Goal: Task Accomplishment & Management: Use online tool/utility

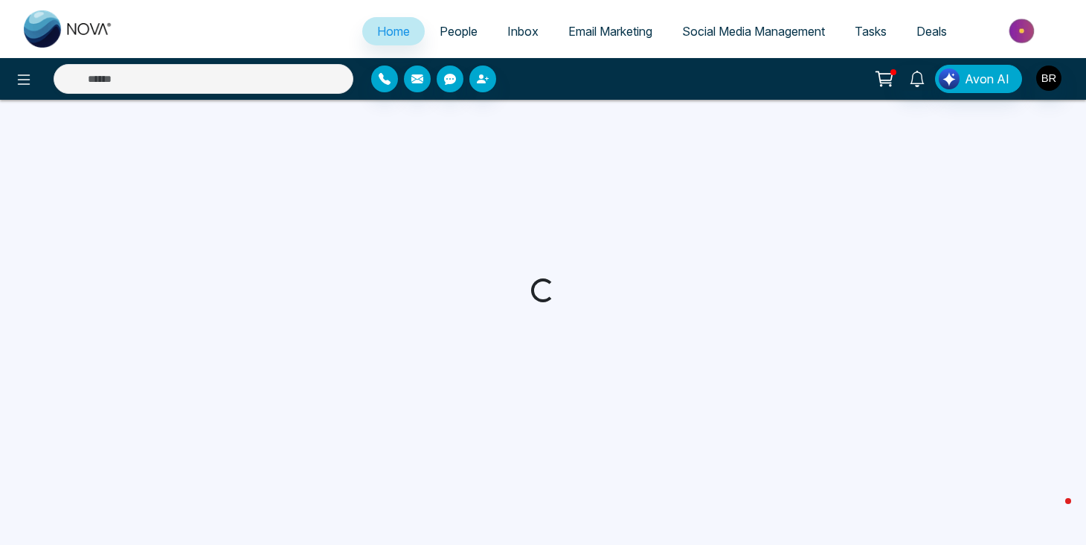
select select "*"
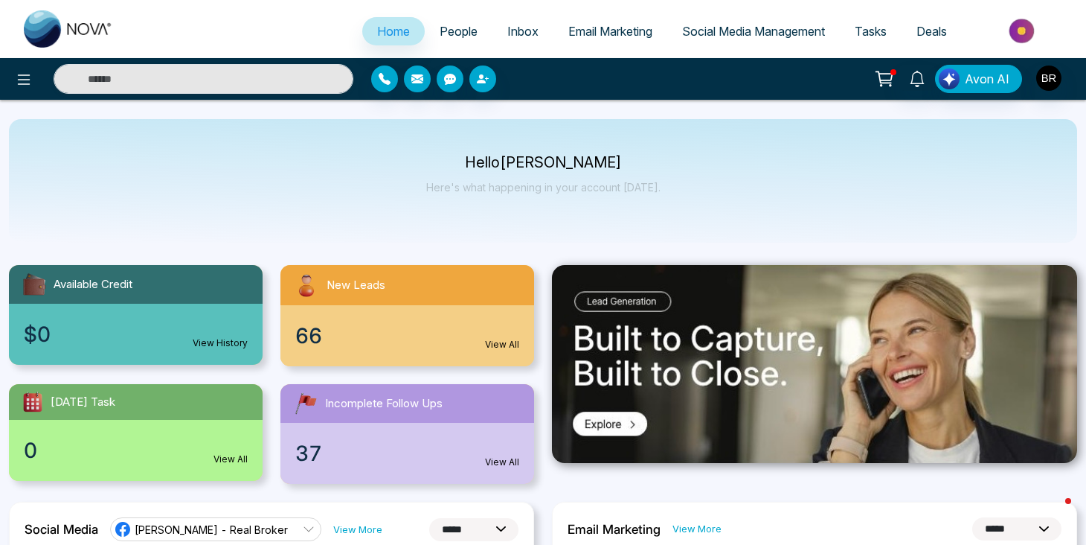
click at [577, 32] on span "Email Marketing" at bounding box center [610, 31] width 84 height 15
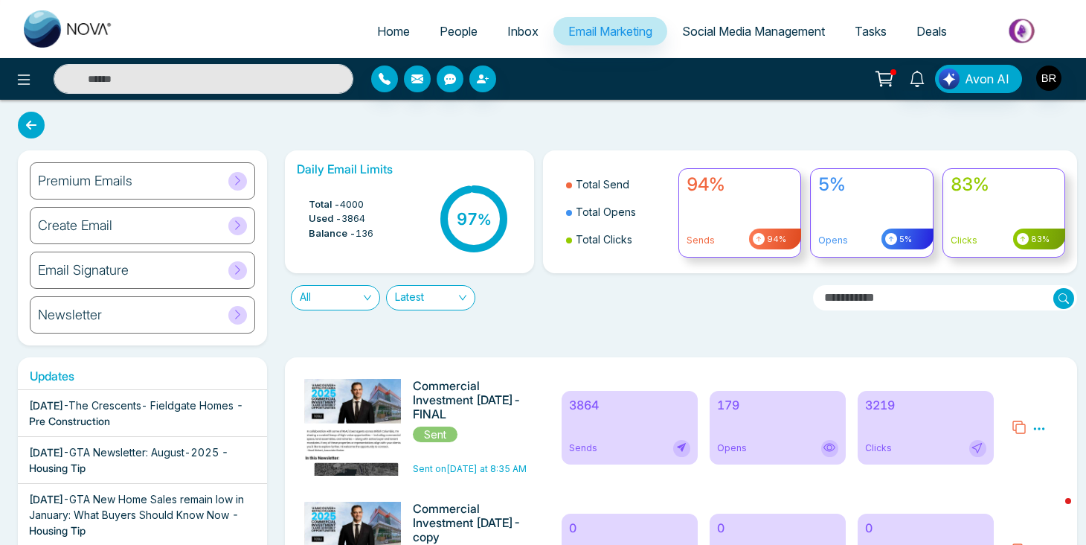
click at [1039, 427] on icon at bounding box center [1039, 428] width 13 height 13
click at [1021, 430] on icon at bounding box center [1019, 427] width 15 height 15
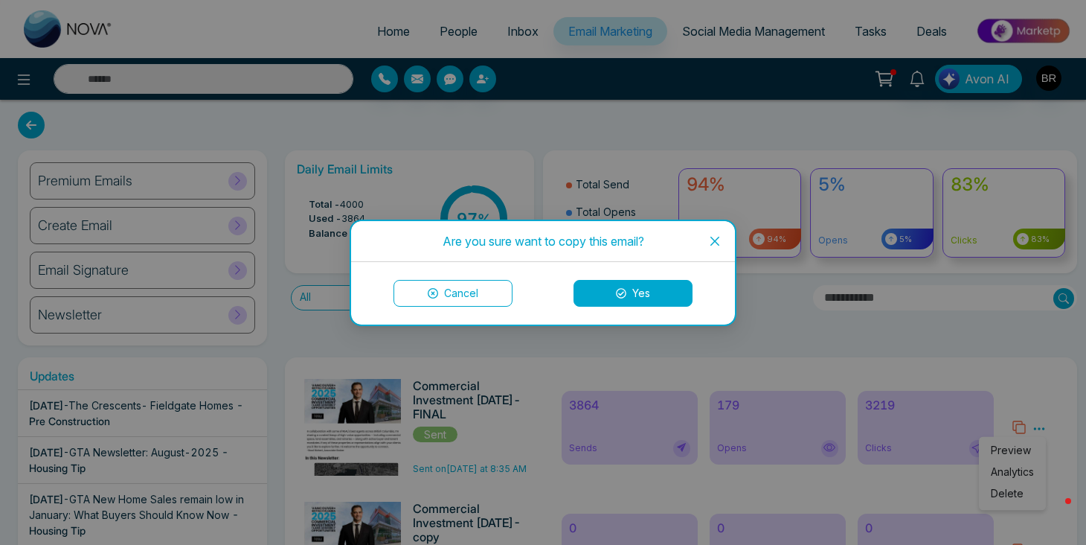
click at [667, 291] on button "Yes" at bounding box center [633, 293] width 119 height 27
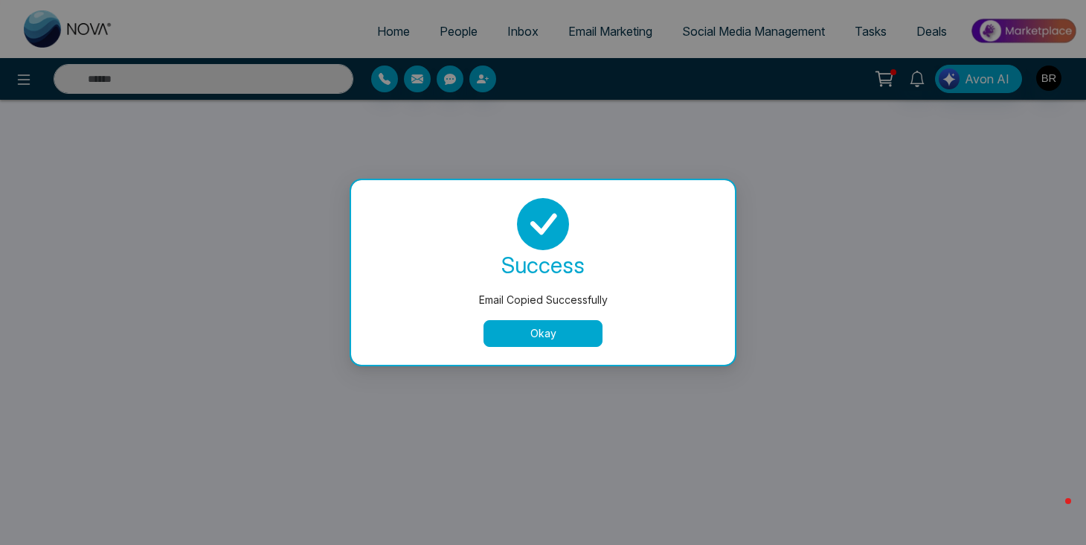
click at [568, 336] on button "Okay" at bounding box center [543, 333] width 119 height 27
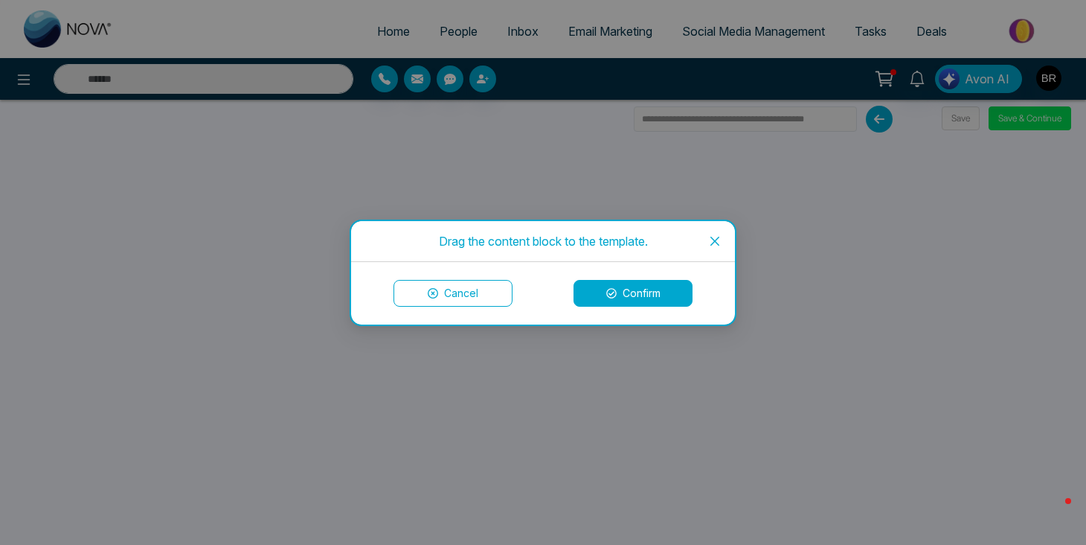
click at [710, 242] on icon "close" at bounding box center [715, 241] width 12 height 12
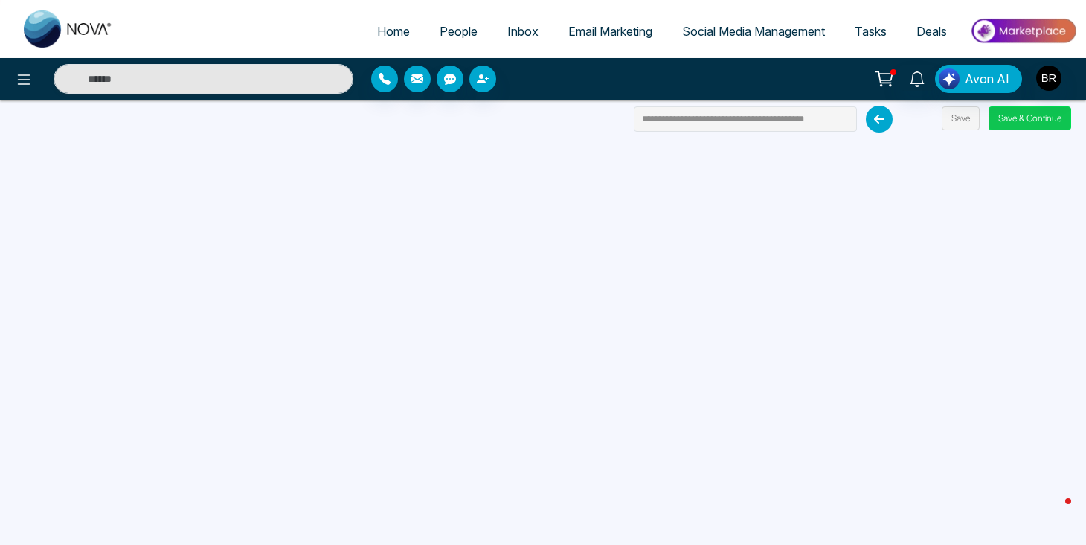
click at [1018, 121] on button "Save & Continue" at bounding box center [1030, 118] width 83 height 24
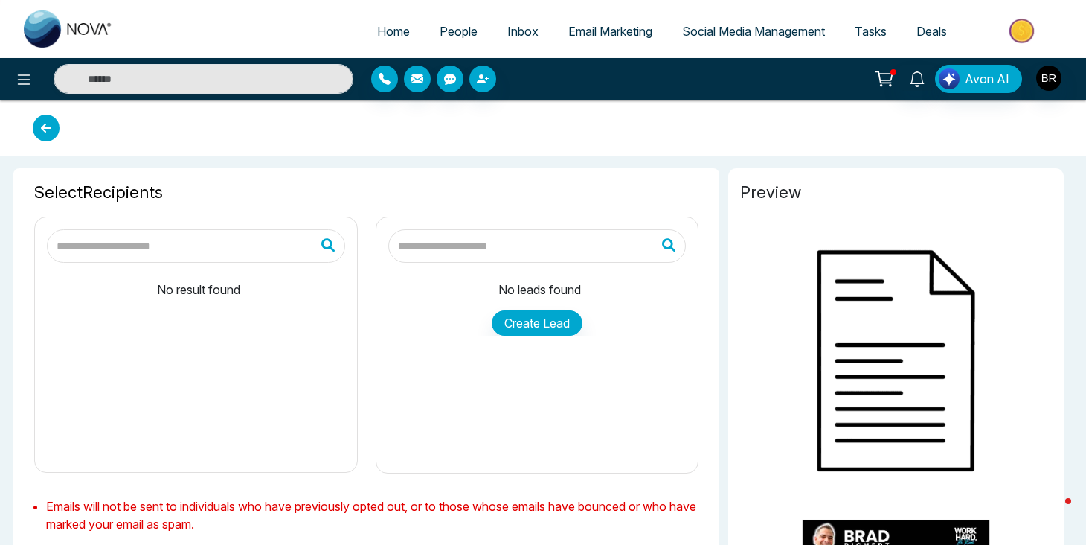
type input "**********"
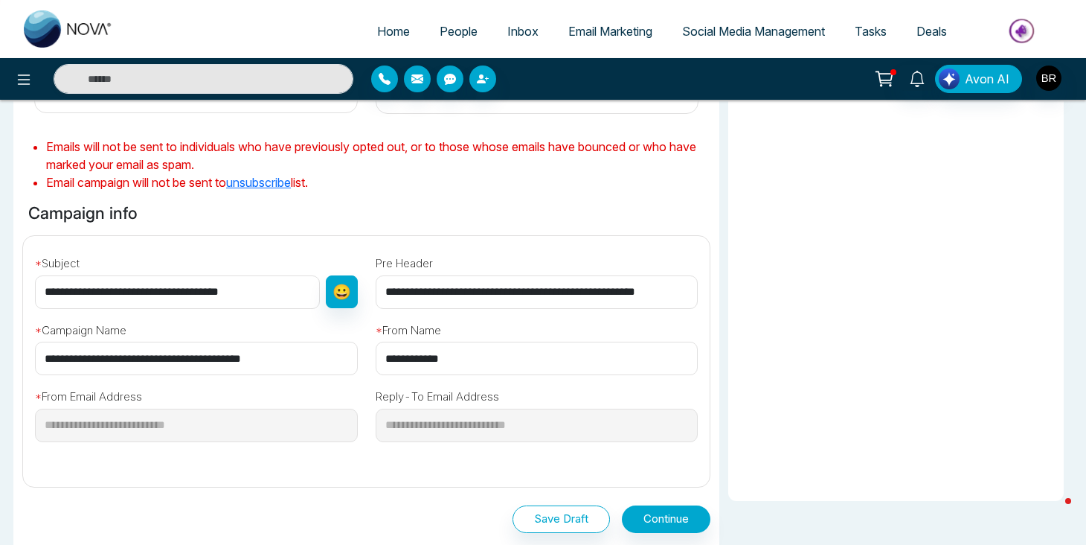
scroll to position [368, 0]
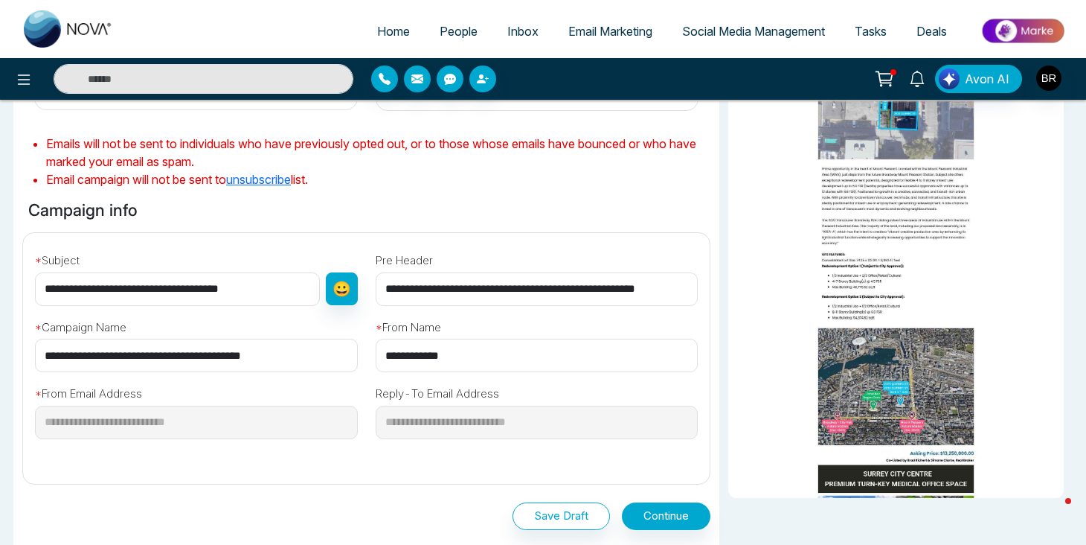
click at [291, 360] on input "**********" at bounding box center [196, 355] width 323 height 33
type input "**********"
click at [535, 510] on button "Save Draft" at bounding box center [561, 516] width 97 height 28
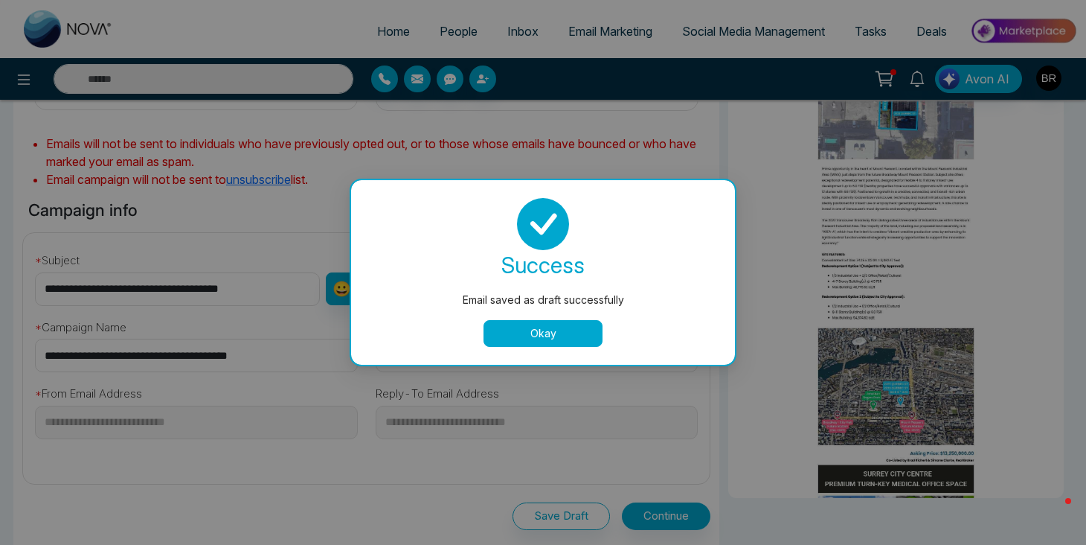
click at [540, 332] on button "Okay" at bounding box center [543, 333] width 119 height 27
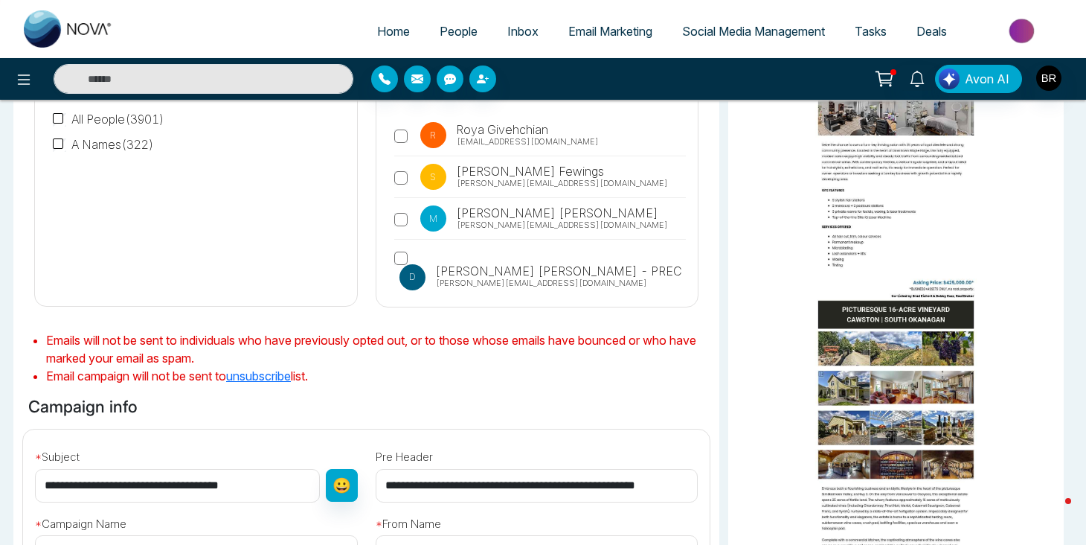
scroll to position [504, 0]
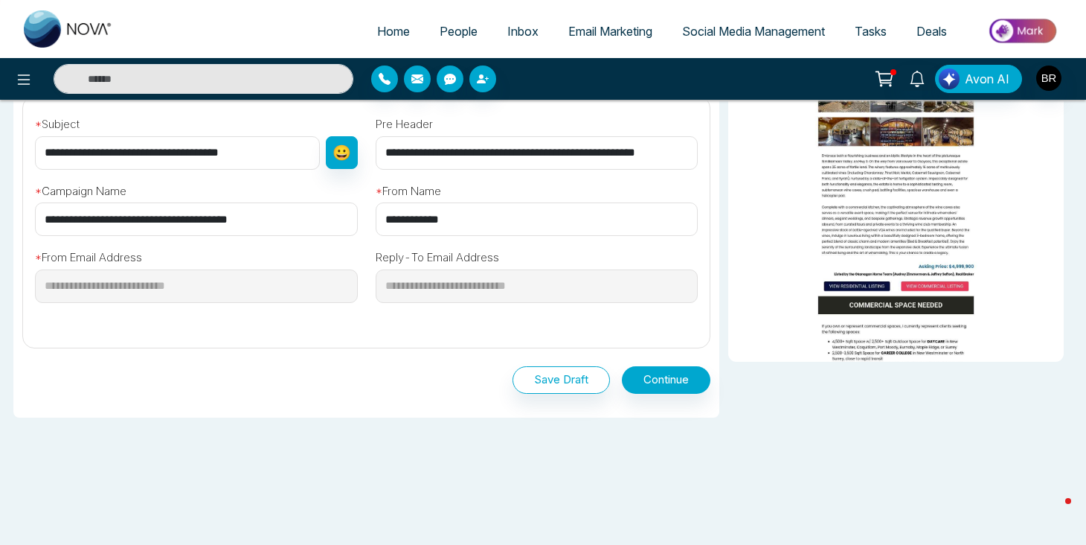
click at [679, 362] on div "Save Draft Continue" at bounding box center [366, 376] width 688 height 57
click at [680, 376] on button "Continue" at bounding box center [666, 380] width 89 height 28
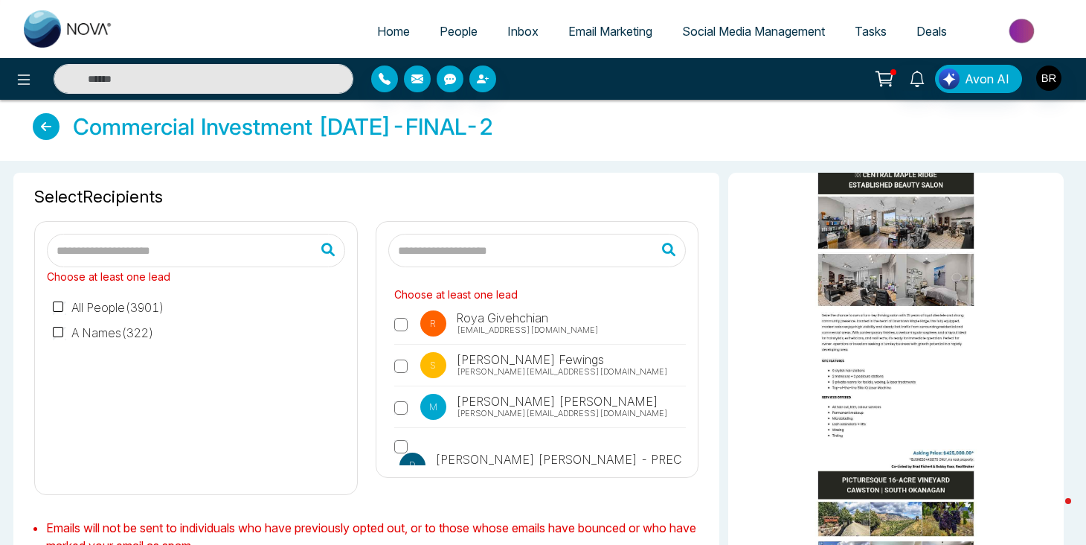
scroll to position [0, 0]
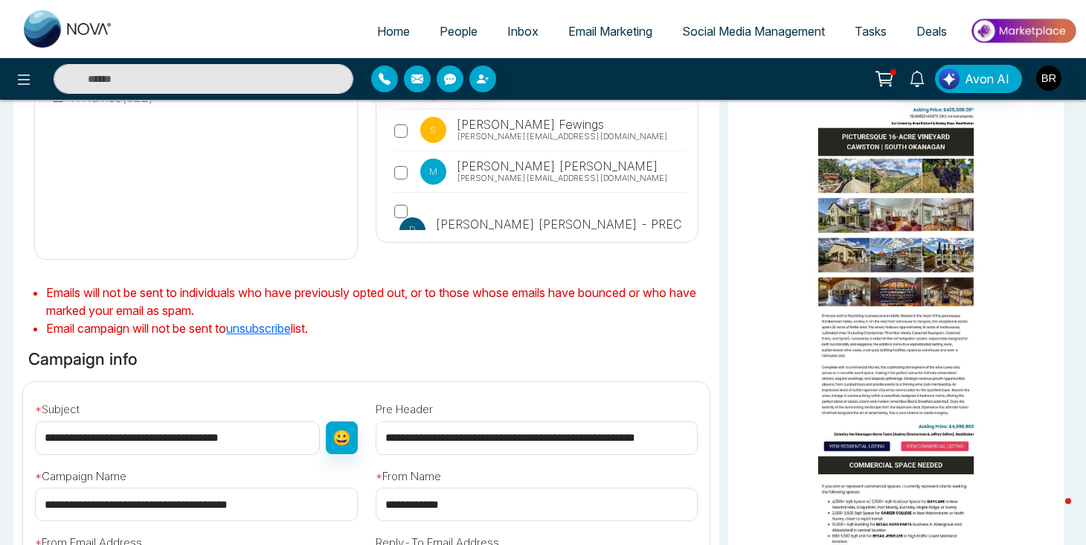
scroll to position [522, 0]
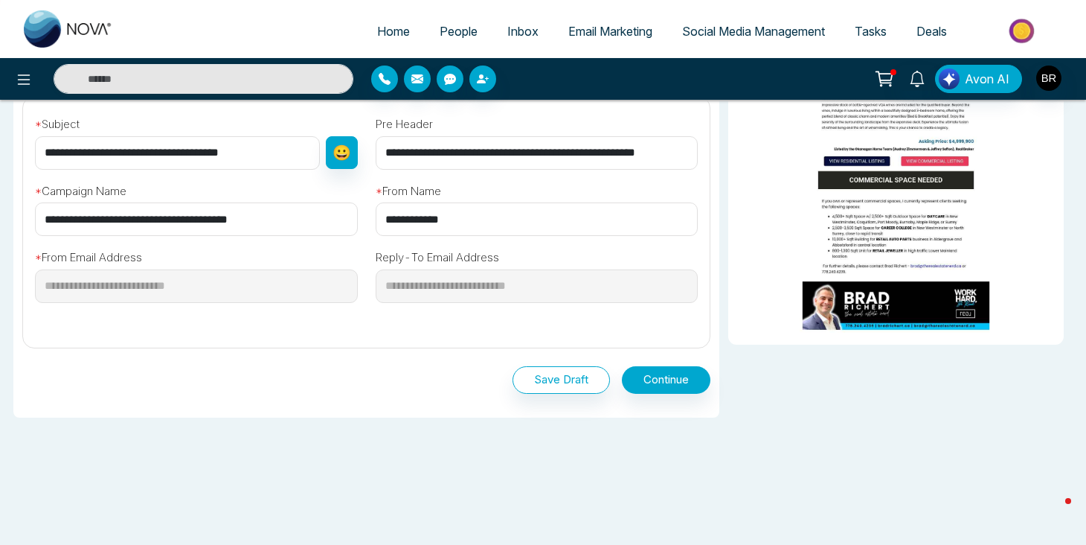
click at [858, 292] on img at bounding box center [896, 305] width 312 height 54
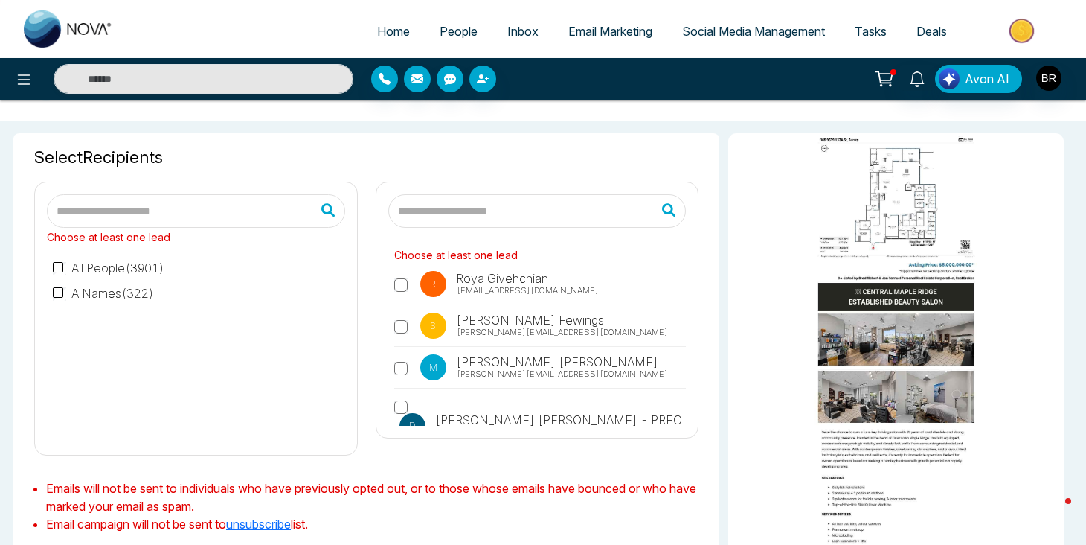
scroll to position [0, 0]
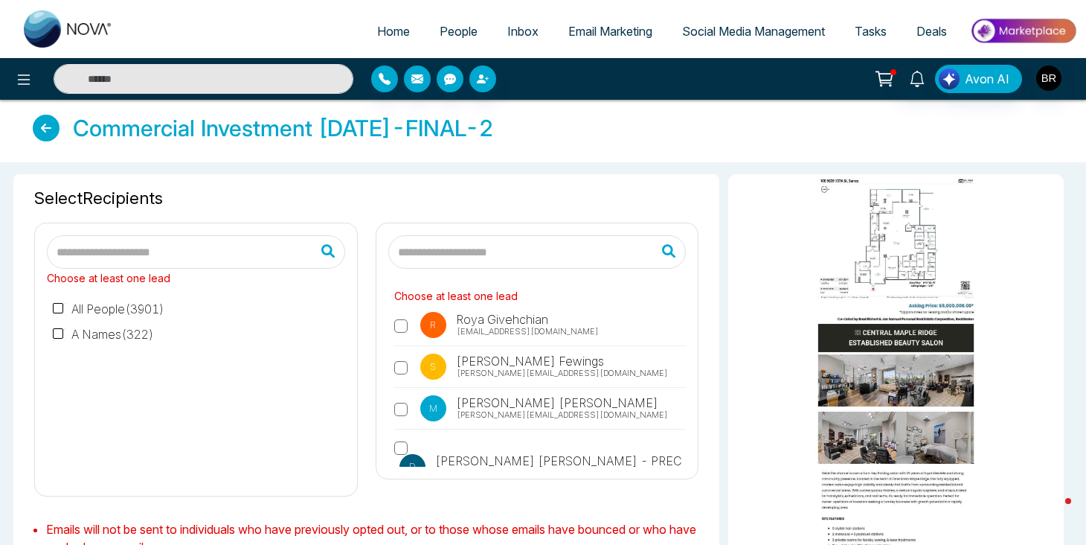
click at [491, 254] on input "text" at bounding box center [537, 251] width 298 height 33
click at [580, 255] on input "***" at bounding box center [537, 251] width 298 height 33
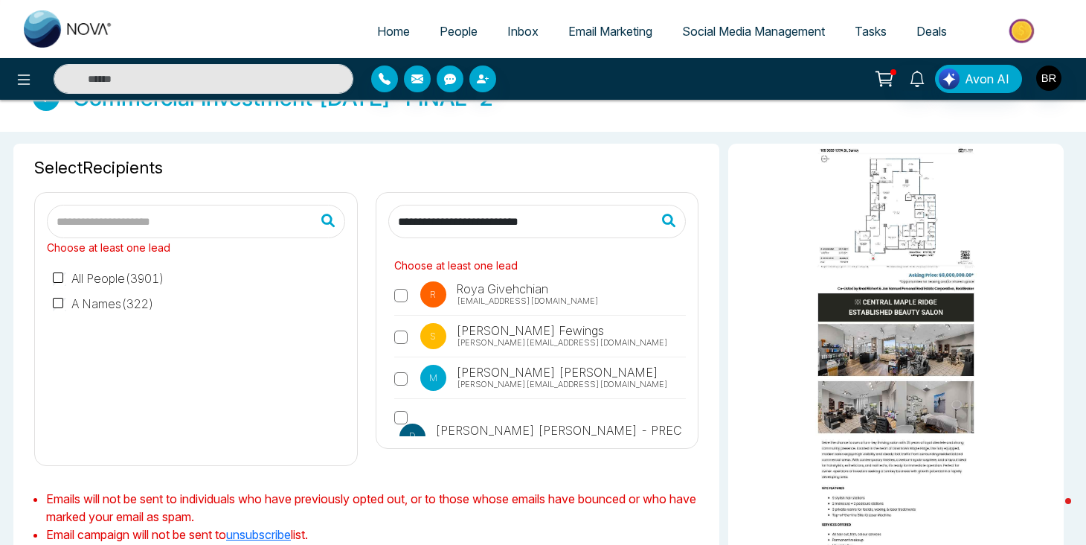
click at [456, 223] on input "**********" at bounding box center [537, 221] width 298 height 33
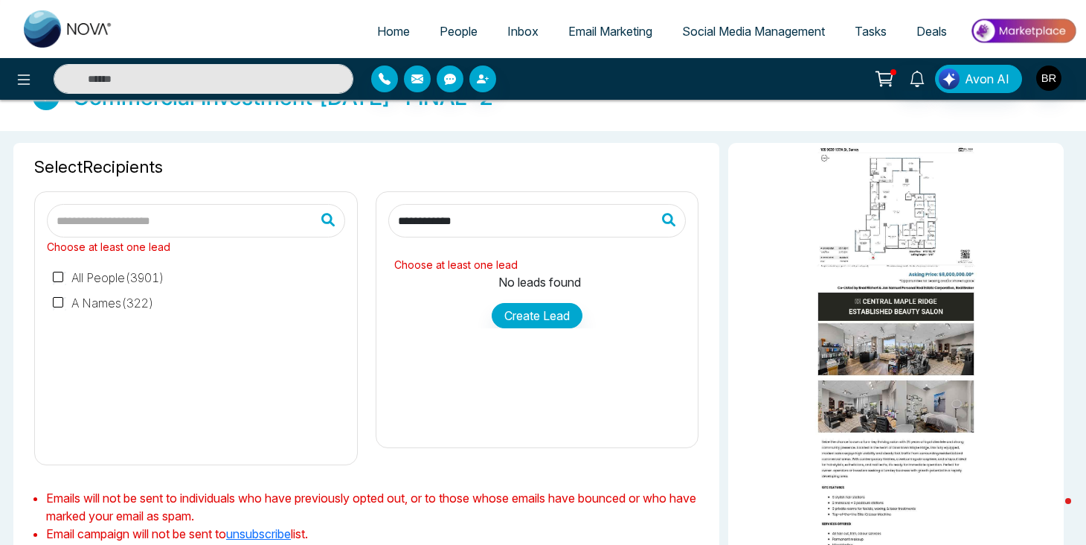
scroll to position [25, 0]
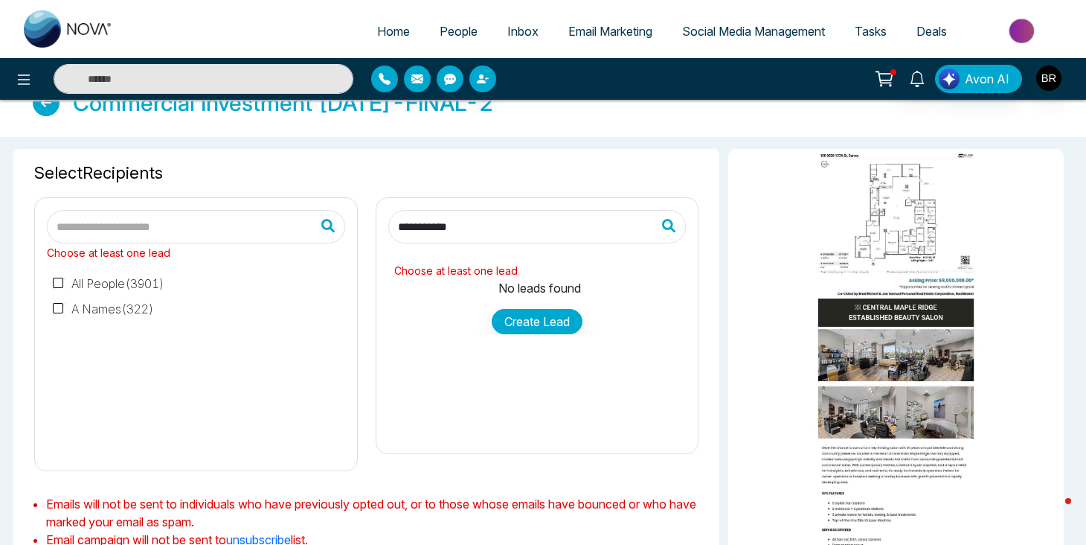
click at [499, 228] on input "**********" at bounding box center [537, 226] width 298 height 33
type input "*******"
click at [672, 227] on icon at bounding box center [673, 225] width 46 height 37
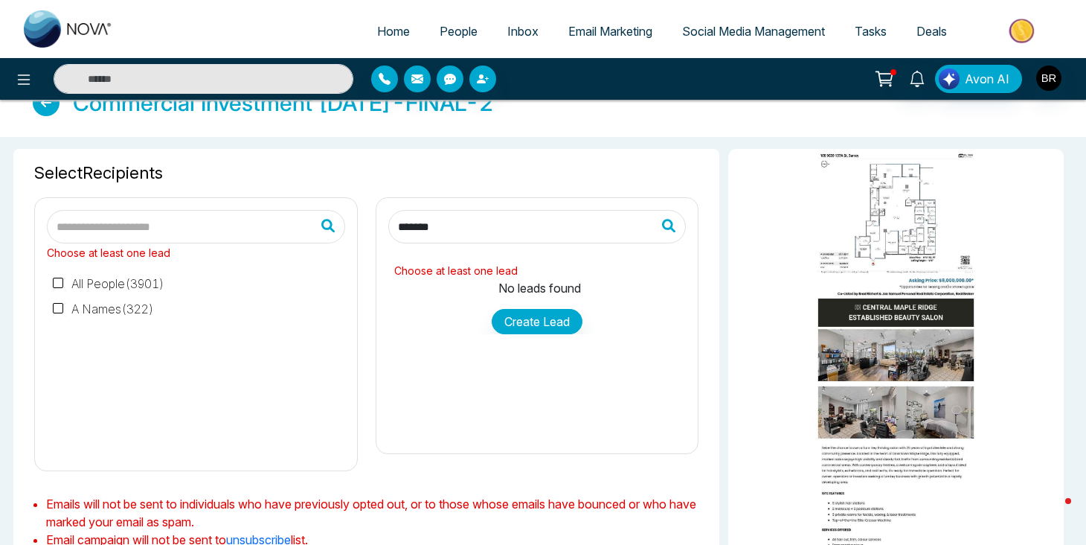
click at [668, 226] on icon at bounding box center [673, 225] width 46 height 37
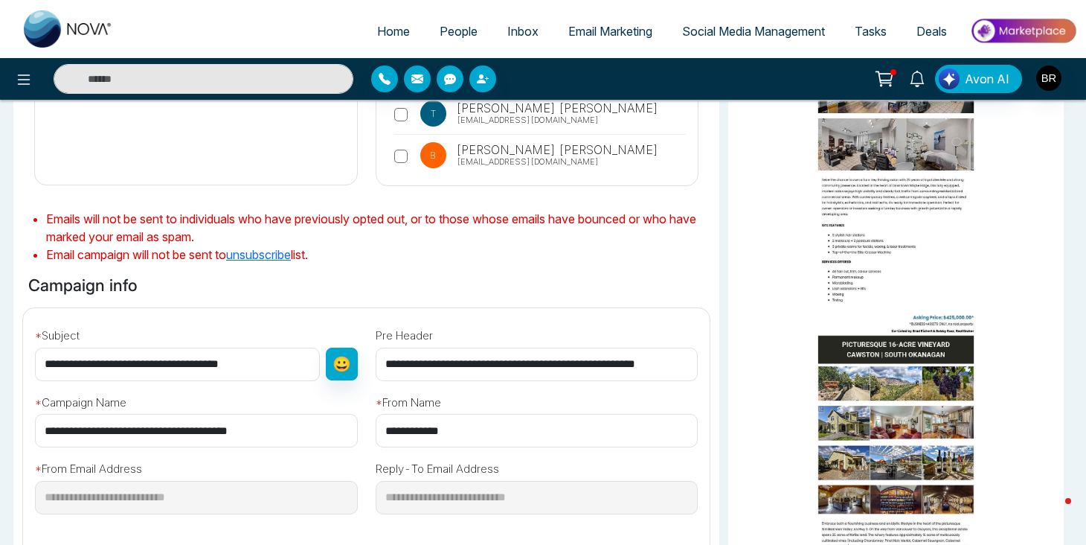
scroll to position [504, 0]
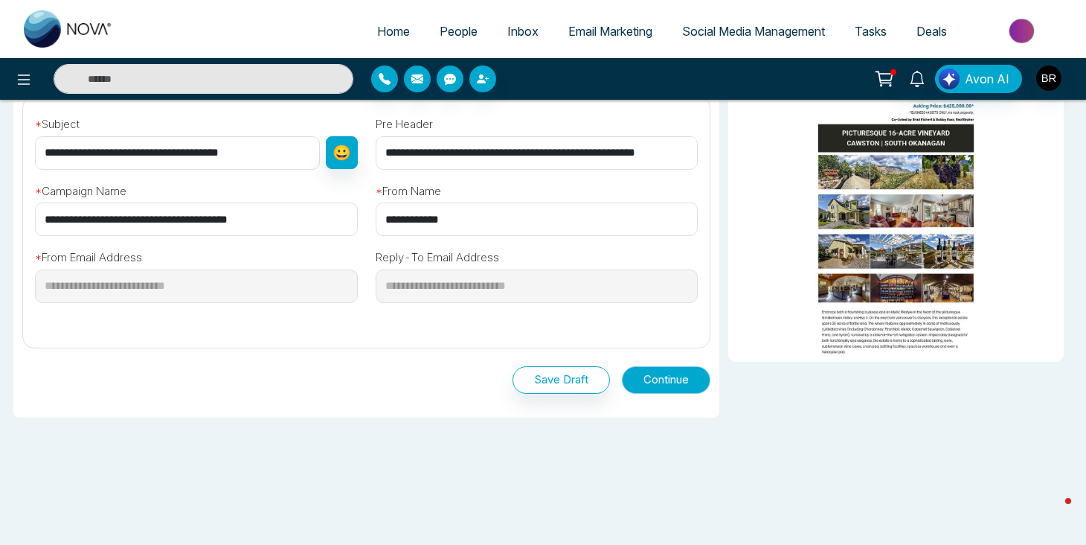
click at [679, 375] on button "Continue" at bounding box center [666, 380] width 89 height 28
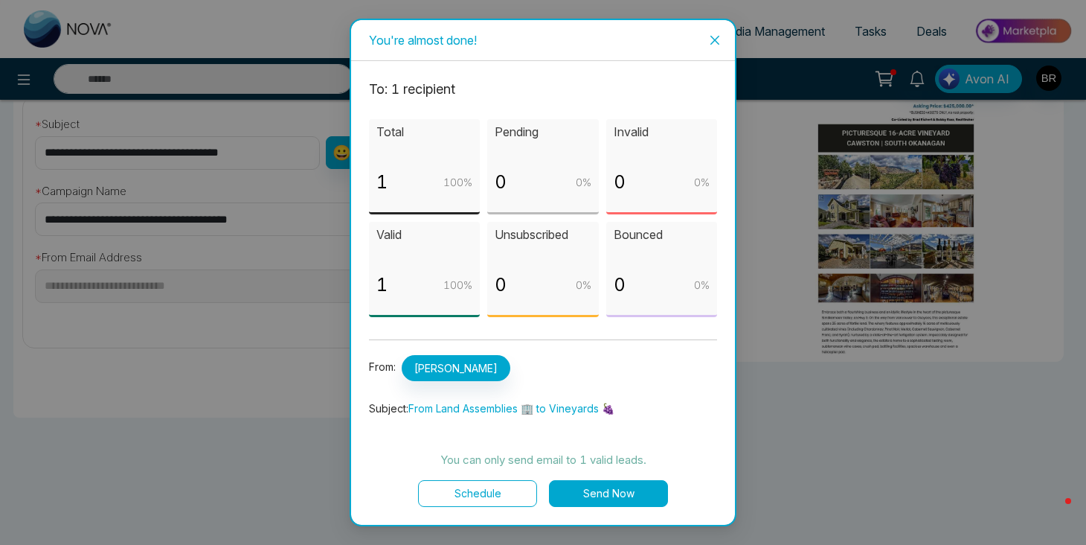
click at [612, 485] on button "Send Now" at bounding box center [608, 493] width 119 height 27
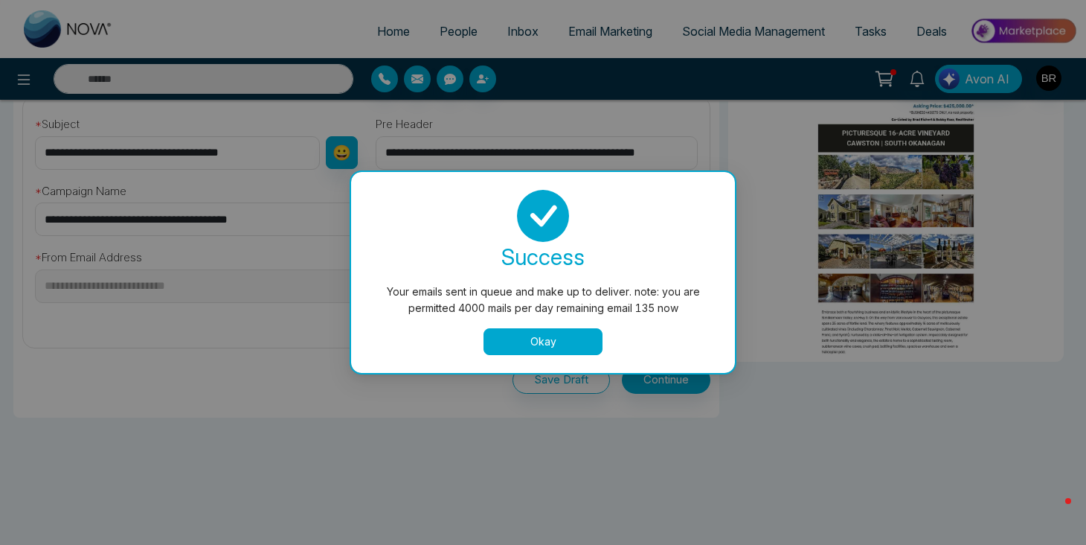
click at [582, 336] on button "Okay" at bounding box center [543, 341] width 119 height 27
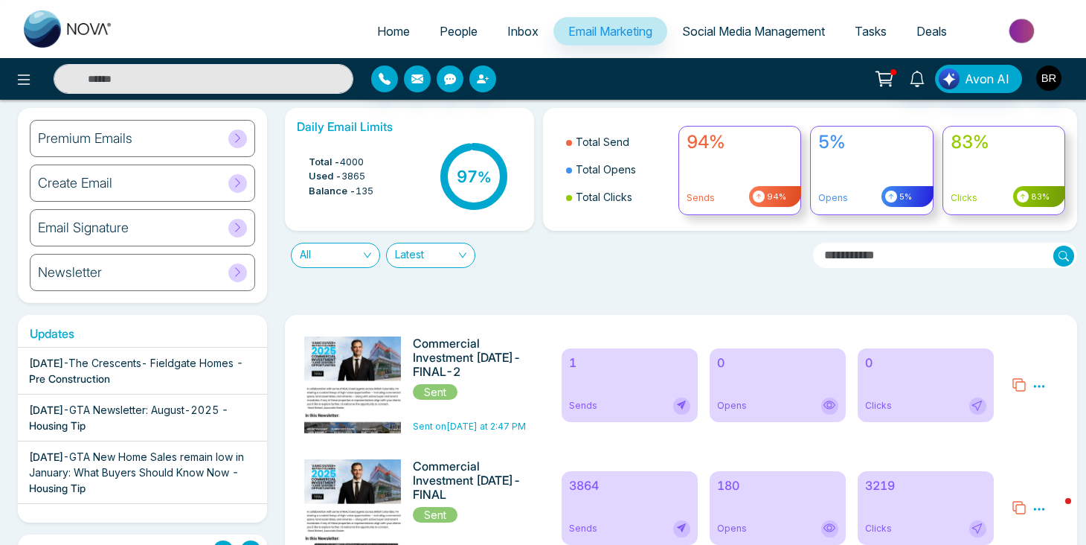
scroll to position [60, 0]
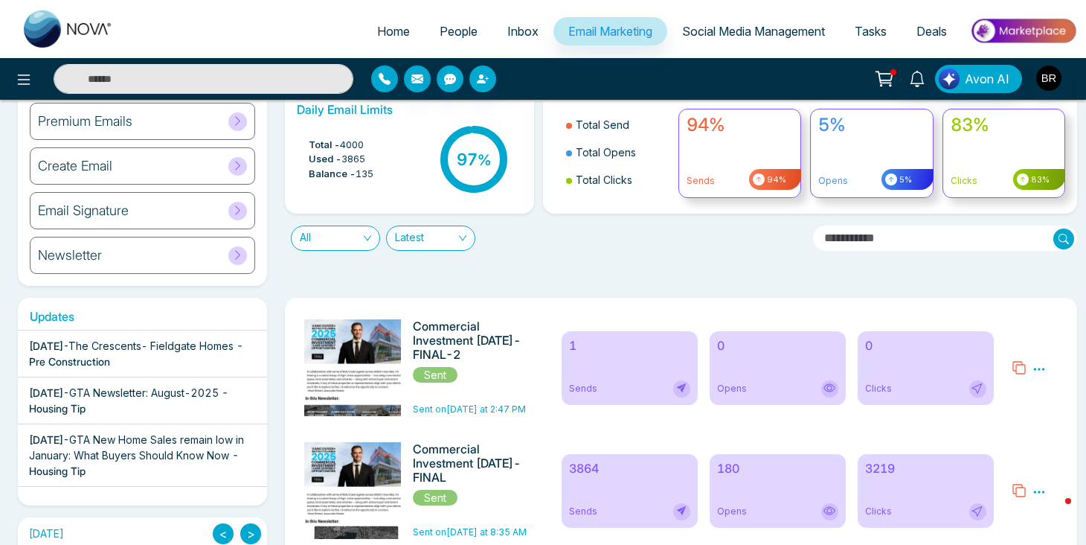
click at [658, 259] on div "Daily Email Limits Total - 4000 Used - 3865 Balance - 135 97 % Total Send Total…" at bounding box center [676, 188] width 801 height 195
click at [22, 77] on icon at bounding box center [24, 80] width 18 height 18
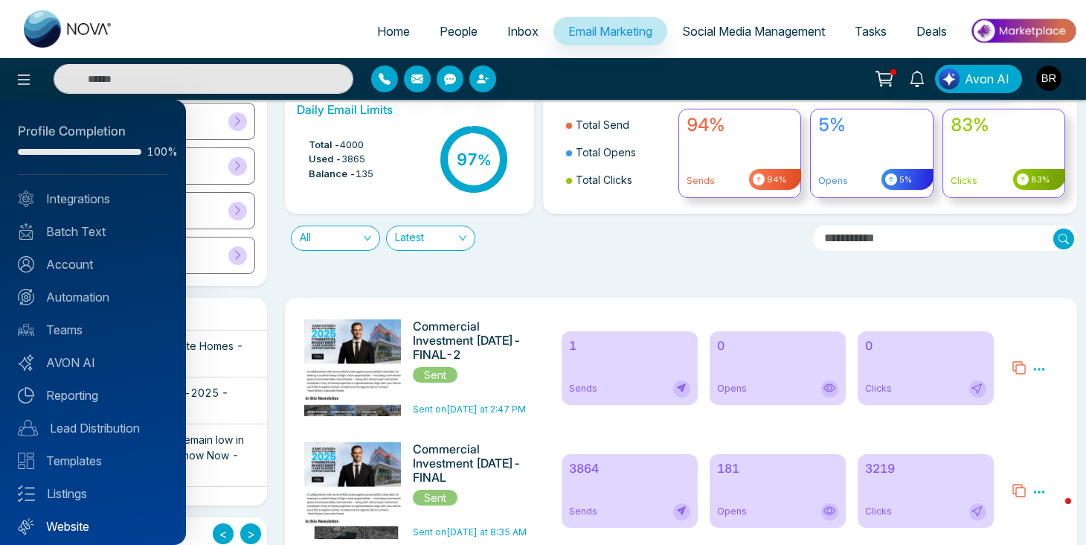
click at [65, 523] on link "Website" at bounding box center [93, 526] width 150 height 18
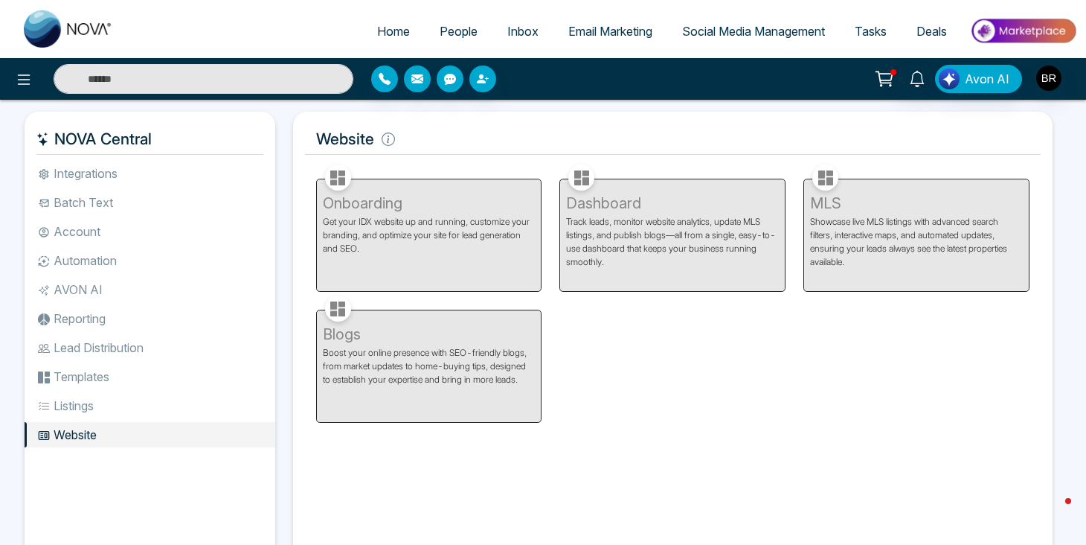
click at [825, 214] on div "MLS Showcase live MLS listings with advanced search filters, interactive maps, …" at bounding box center [917, 226] width 244 height 131
click at [373, 265] on div "Onboarding Get your IDX website up and running, customize your branding, and op…" at bounding box center [429, 226] width 244 height 131
click at [390, 143] on icon at bounding box center [388, 138] width 13 height 13
click at [23, 71] on icon at bounding box center [24, 80] width 18 height 18
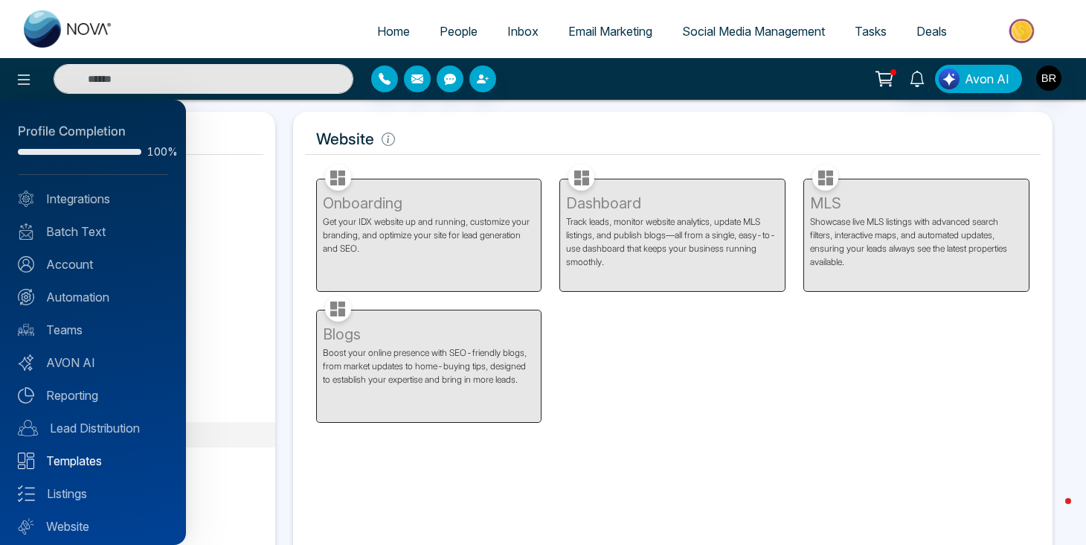
click at [91, 453] on link "Templates" at bounding box center [93, 461] width 150 height 18
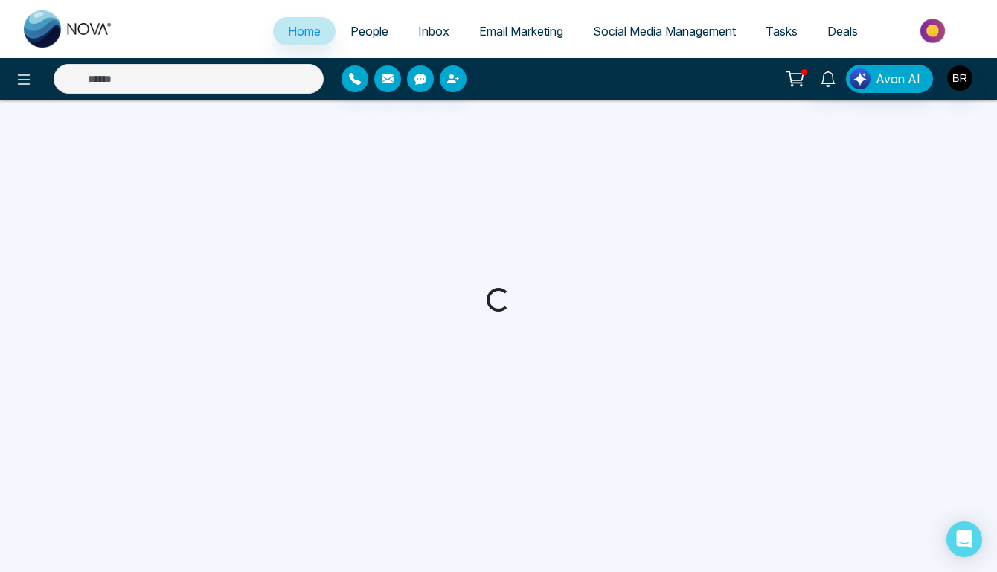
select select "*"
